Goal: Find contact information: Find contact information

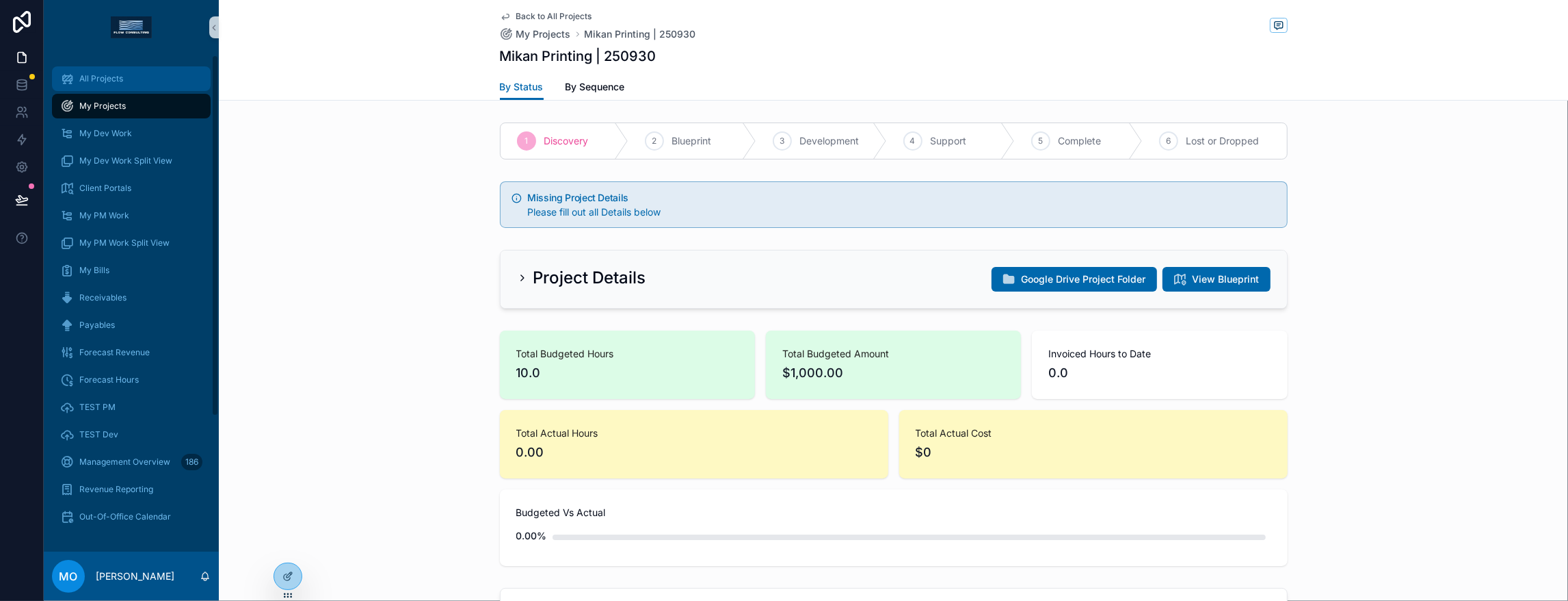
click at [171, 89] on div "All Projects" at bounding box center [131, 79] width 142 height 22
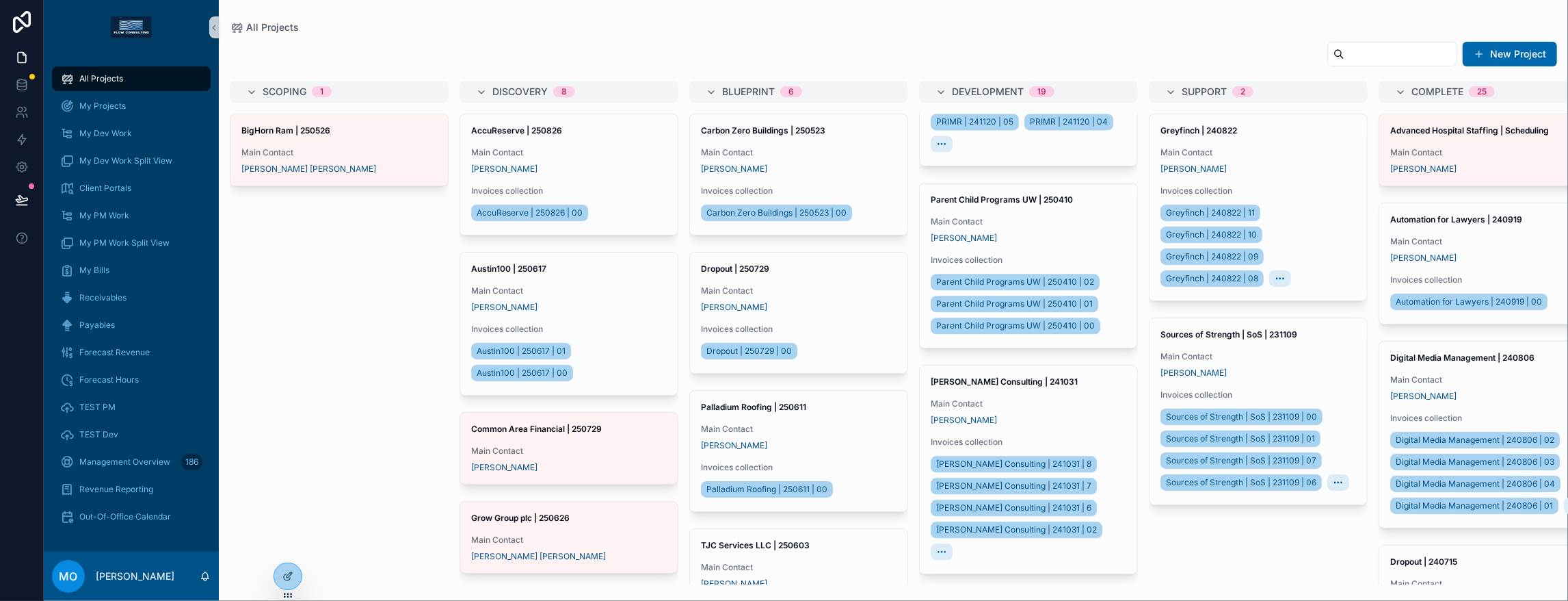
scroll to position [2918, 0]
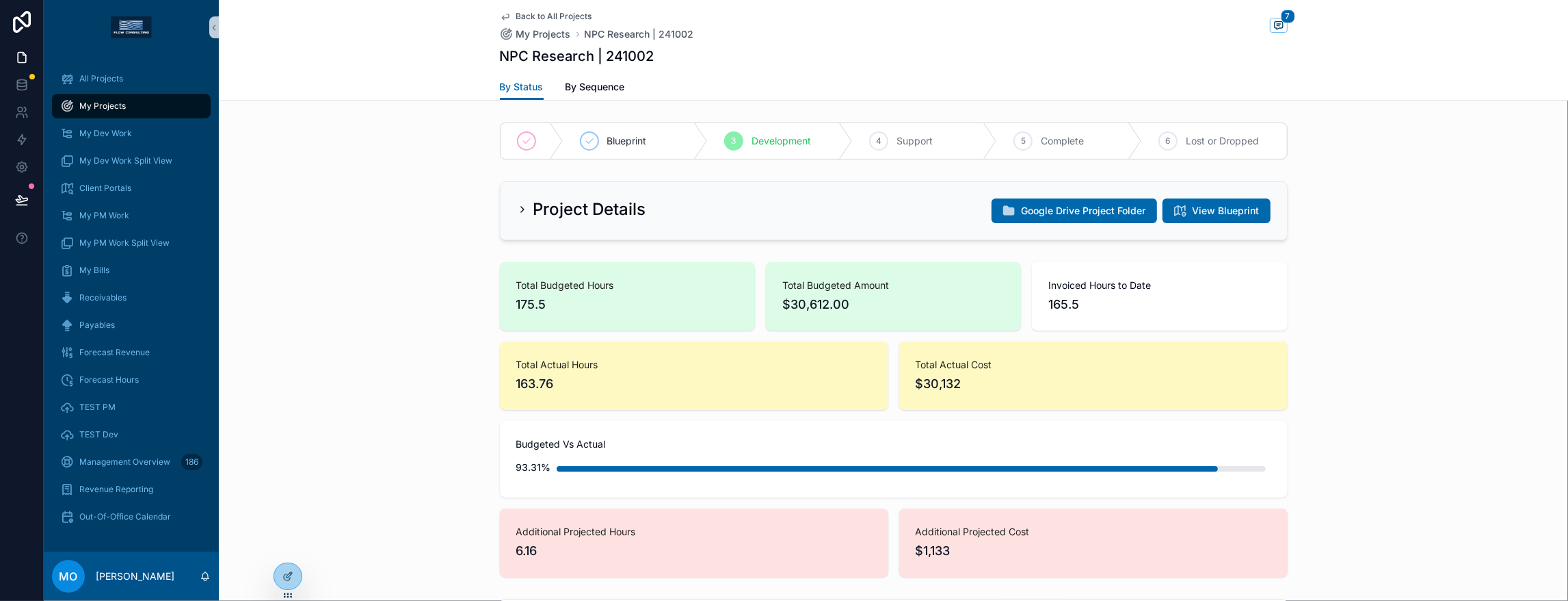
click at [517, 215] on icon "scrollable content" at bounding box center [523, 209] width 11 height 11
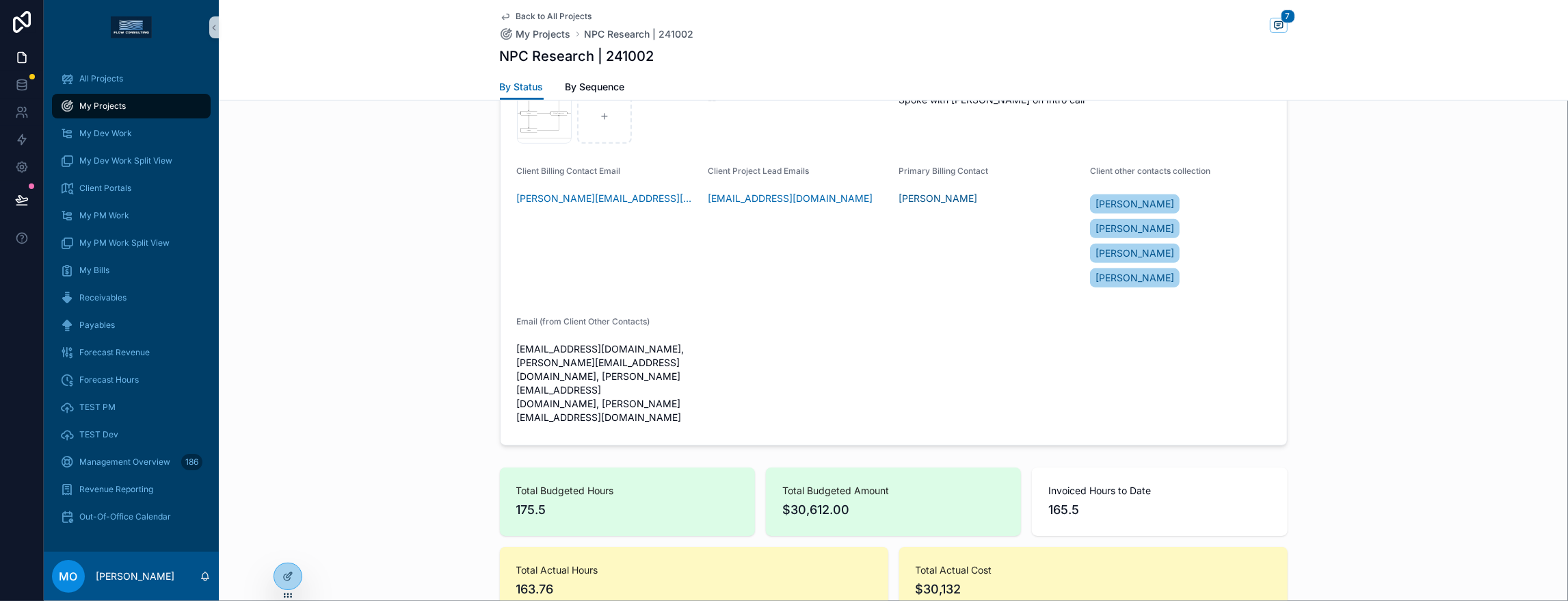
scroll to position [592, 0]
drag, startPoint x: 595, startPoint y: 394, endPoint x: 443, endPoint y: 393, distance: 152.0
click at [501, 393] on form "Budgeted Hours to Date 165.5 Start Date ********* End Date ********* Needed Hou…" at bounding box center [894, 46] width 786 height 796
copy link "[PERSON_NAME][EMAIL_ADDRESS][DOMAIN_NAME]"
